Goal: Information Seeking & Learning: Learn about a topic

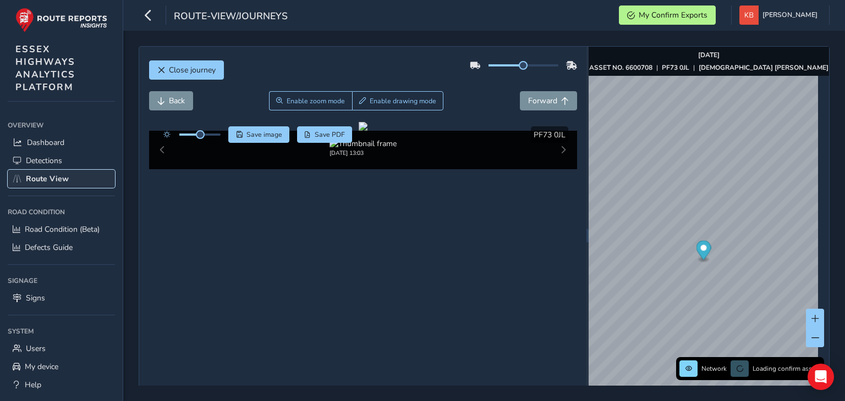
click at [53, 178] on span "Route View" at bounding box center [47, 179] width 43 height 10
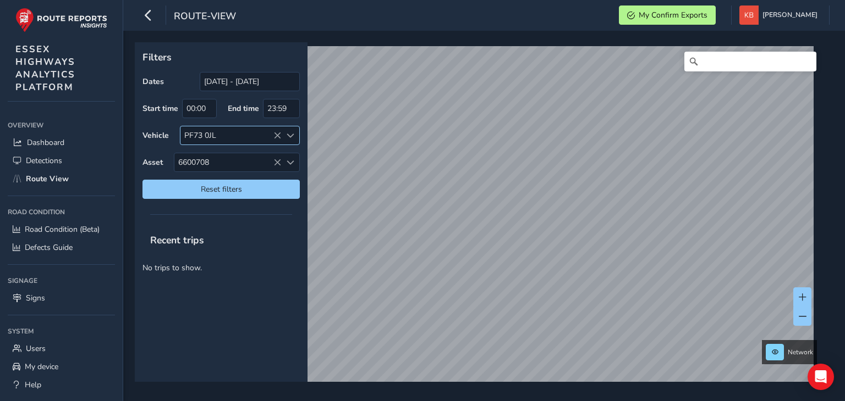
click at [277, 134] on icon at bounding box center [277, 136] width 8 height 8
click at [275, 161] on icon at bounding box center [277, 163] width 8 height 8
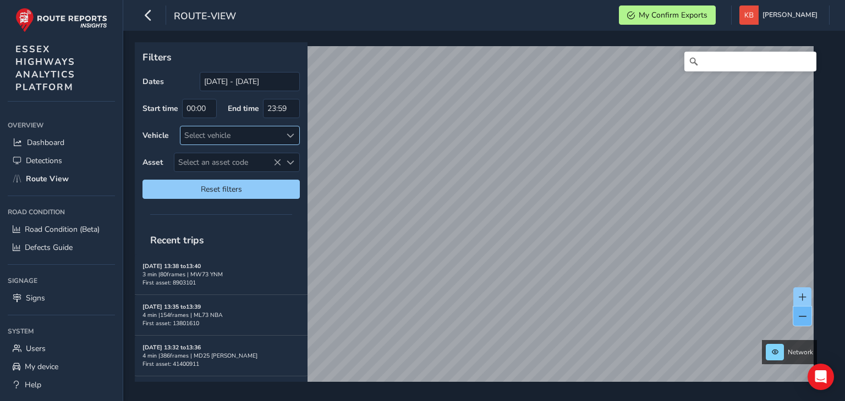
click at [801, 314] on span at bounding box center [803, 317] width 8 height 8
click at [801, 311] on button at bounding box center [802, 316] width 18 height 19
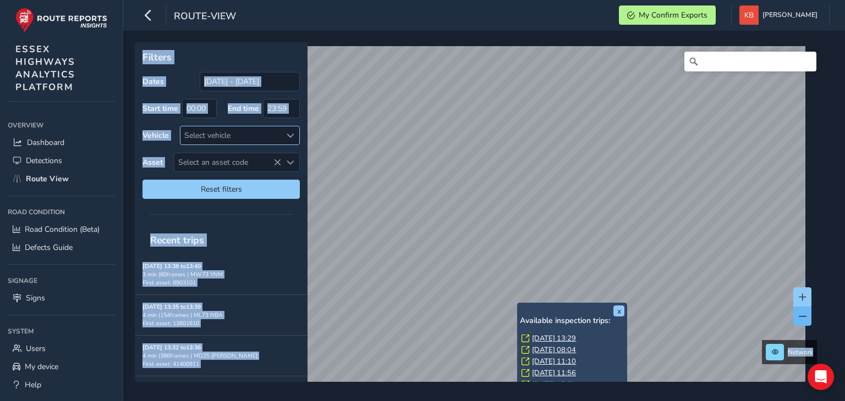
click at [793, 311] on button at bounding box center [802, 316] width 18 height 19
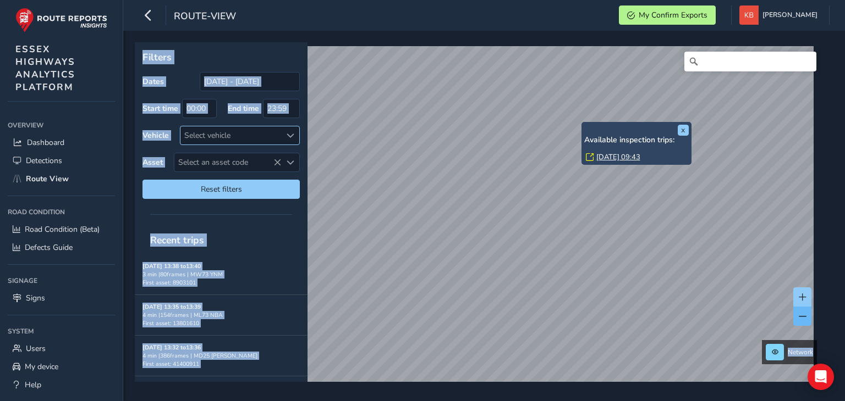
click at [806, 324] on button at bounding box center [802, 316] width 18 height 19
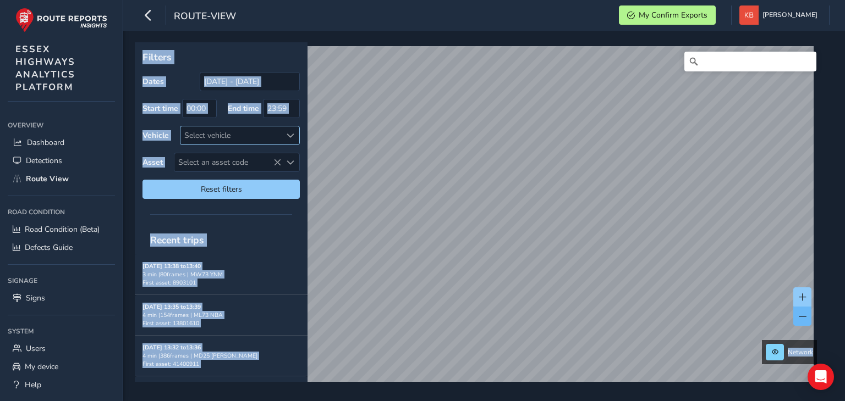
click at [803, 316] on span at bounding box center [803, 317] width 8 height 8
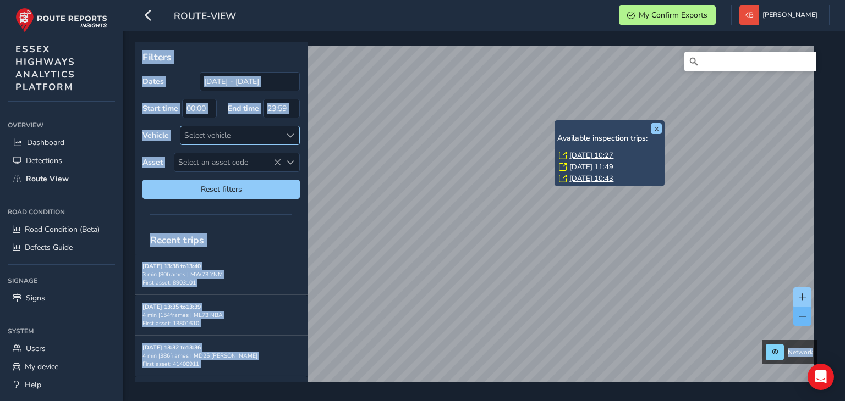
click at [556, 153] on div "x Available inspection trips: [GEOGRAPHIC_DATA][DATE] 10:27 [DATE] 11:49 [DATE]…" at bounding box center [609, 153] width 110 height 67
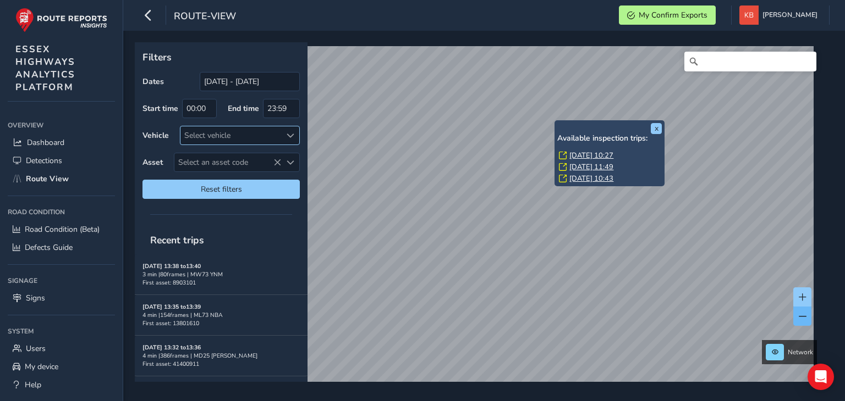
click at [556, 153] on div "x Available inspection trips: [GEOGRAPHIC_DATA][DATE] 10:27 [DATE] 11:49 [DATE]…" at bounding box center [609, 153] width 110 height 67
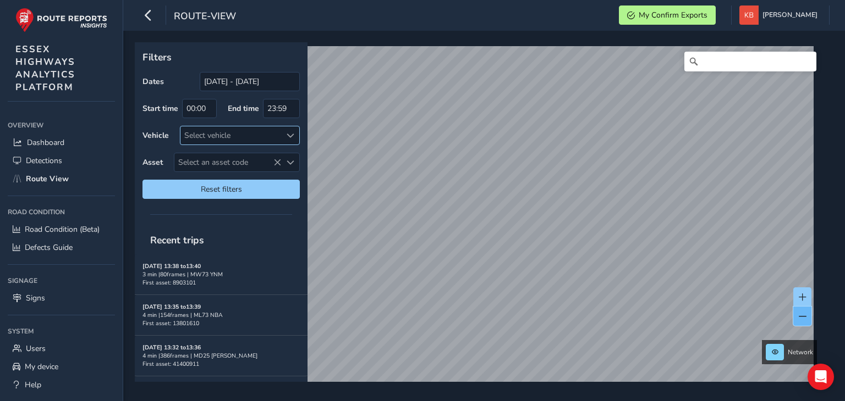
click at [802, 320] on span at bounding box center [803, 317] width 8 height 8
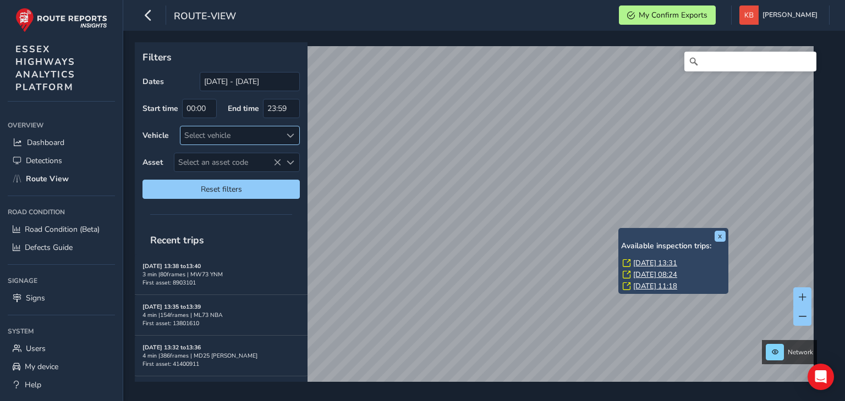
click at [647, 262] on link "[DATE] 13:31" at bounding box center [655, 263] width 44 height 10
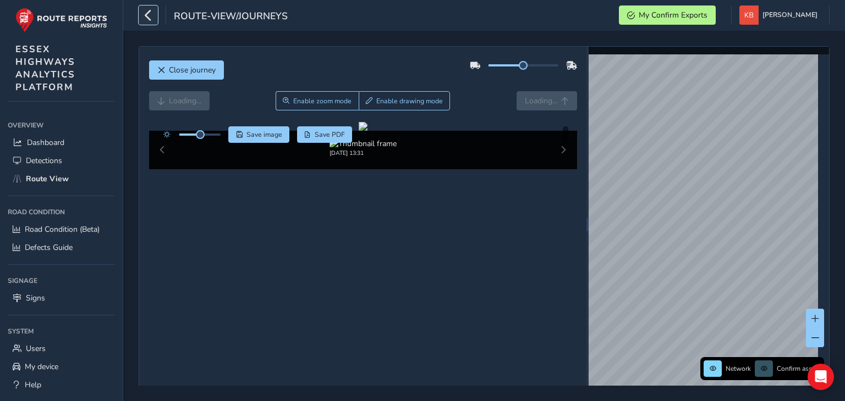
click at [145, 16] on icon "button" at bounding box center [148, 14] width 12 height 19
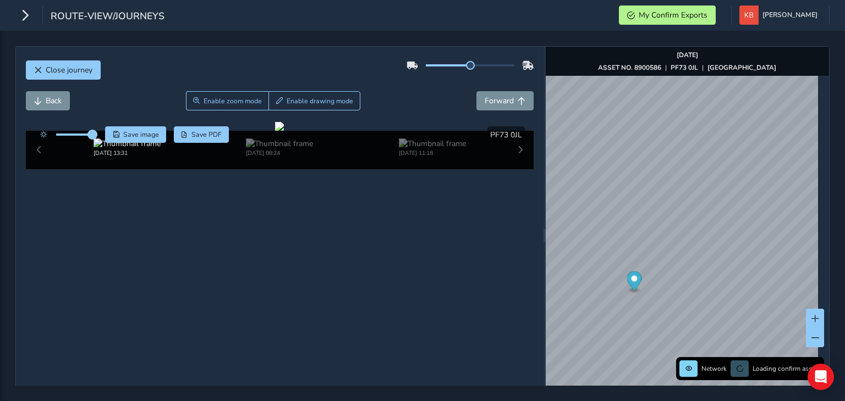
drag, startPoint x: 78, startPoint y: 135, endPoint x: 97, endPoint y: 137, distance: 18.8
click at [97, 137] on span at bounding box center [92, 134] width 9 height 9
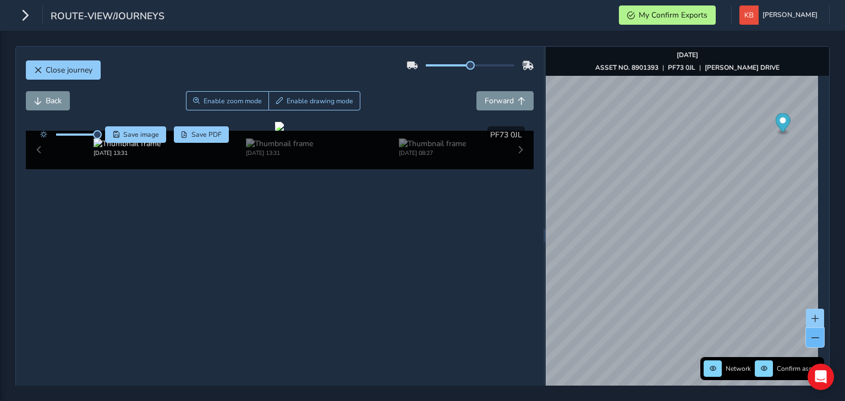
click at [811, 335] on span at bounding box center [815, 338] width 8 height 8
click at [19, 23] on icon "button" at bounding box center [25, 14] width 12 height 19
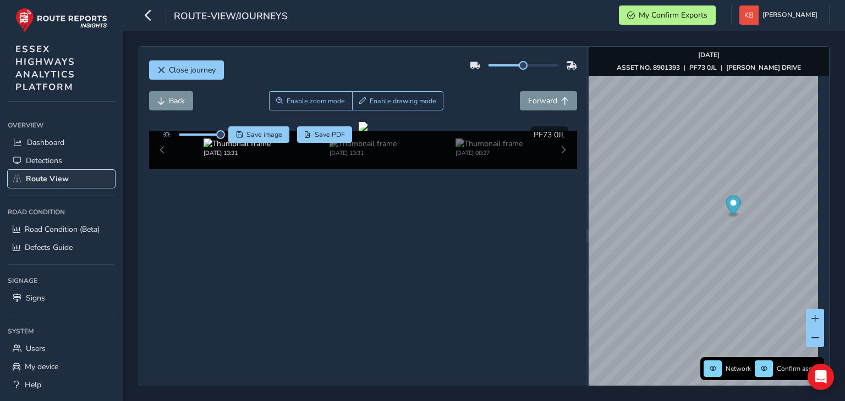
click at [51, 175] on span "Route View" at bounding box center [47, 179] width 43 height 10
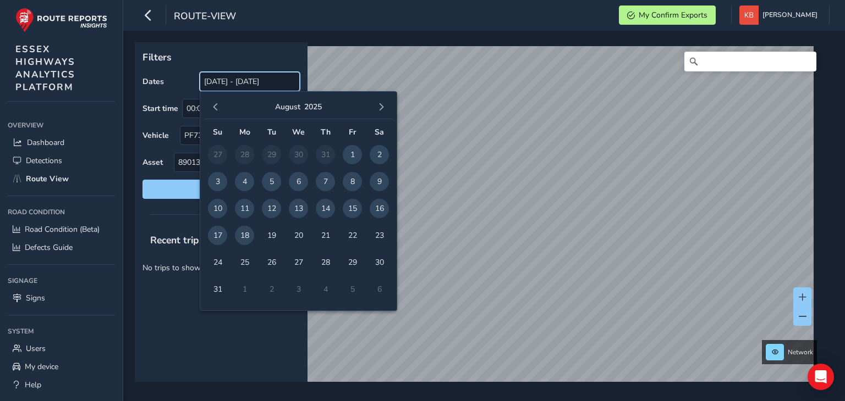
click at [213, 79] on input "[DATE] - [DATE]" at bounding box center [250, 81] width 100 height 19
click at [214, 103] on span "button" at bounding box center [216, 107] width 8 height 8
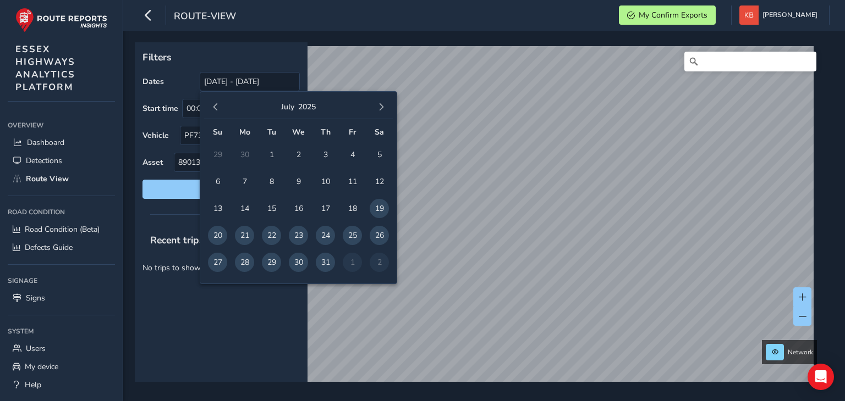
click at [214, 103] on span "button" at bounding box center [216, 107] width 8 height 8
click at [296, 152] on span "4" at bounding box center [298, 154] width 19 height 19
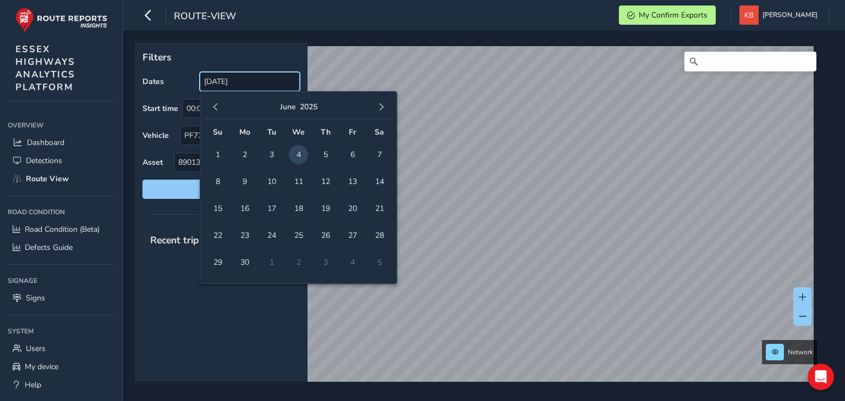
click at [266, 79] on input "[DATE]" at bounding box center [250, 81] width 100 height 19
click at [378, 102] on button "button" at bounding box center [380, 107] width 15 height 15
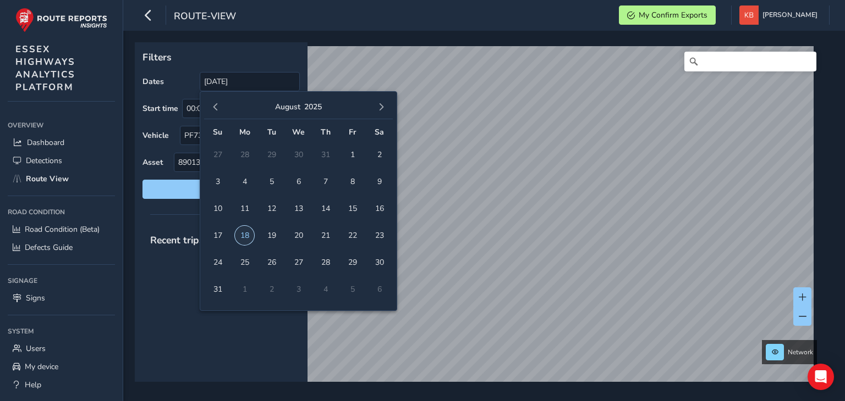
click at [240, 238] on span "18" at bounding box center [244, 235] width 19 height 19
type input "[DATE] - [DATE]"
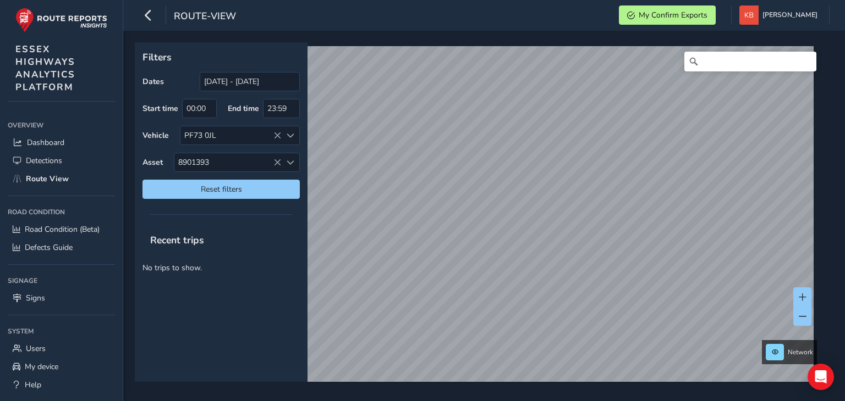
click at [240, 238] on div "Recent trips" at bounding box center [221, 240] width 173 height 29
click at [277, 133] on icon at bounding box center [277, 136] width 8 height 8
click at [275, 163] on icon at bounding box center [277, 163] width 8 height 8
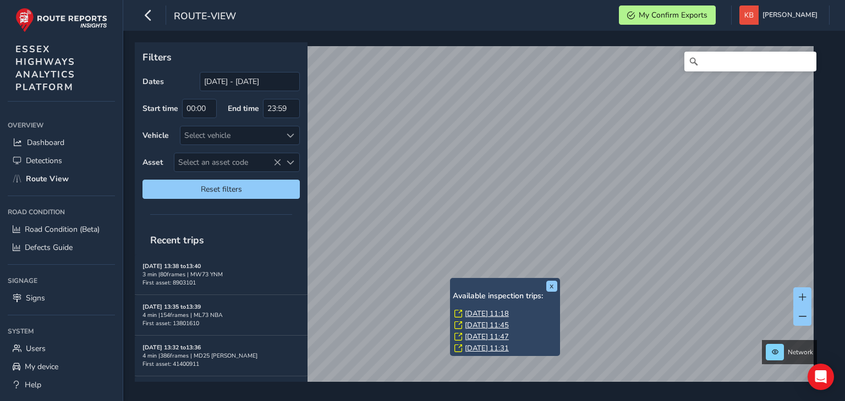
click at [485, 313] on link "[DATE] 11:18" at bounding box center [487, 314] width 44 height 10
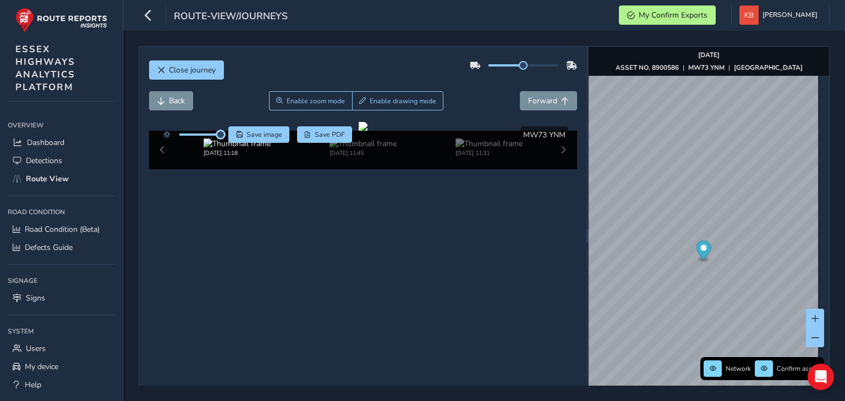
drag, startPoint x: 204, startPoint y: 133, endPoint x: 225, endPoint y: 139, distance: 22.3
click at [225, 139] on div "Save image Save PDF" at bounding box center [255, 134] width 195 height 16
click at [143, 20] on icon "button" at bounding box center [148, 14] width 12 height 19
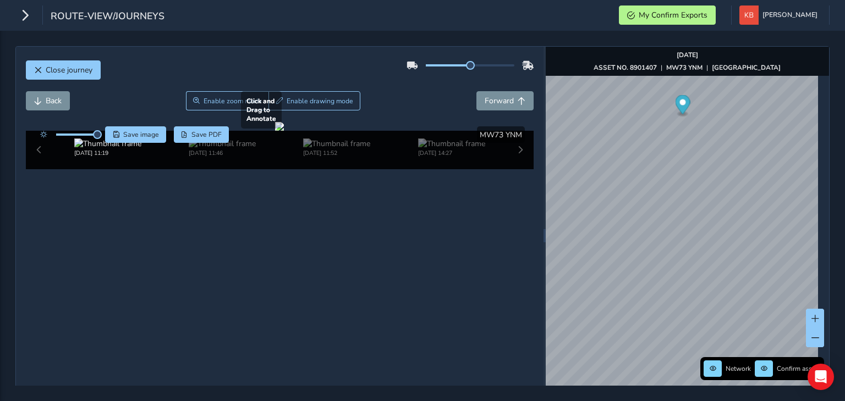
drag, startPoint x: 336, startPoint y: 294, endPoint x: 310, endPoint y: 290, distance: 26.1
click at [284, 131] on div at bounding box center [279, 126] width 9 height 9
click at [811, 334] on span at bounding box center [815, 338] width 8 height 8
